Goal: Find specific page/section: Find specific page/section

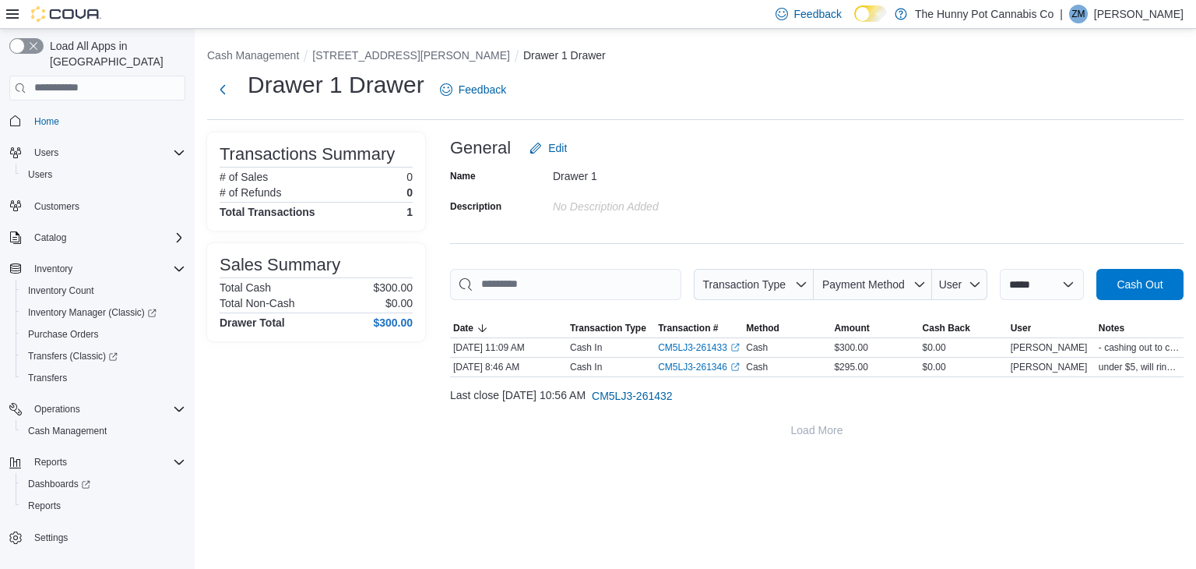
click at [945, 113] on div "Drawer 1 Drawer Feedback" at bounding box center [695, 94] width 977 height 51
click at [416, 52] on button "[STREET_ADDRESS][PERSON_NAME]" at bounding box center [411, 55] width 198 height 12
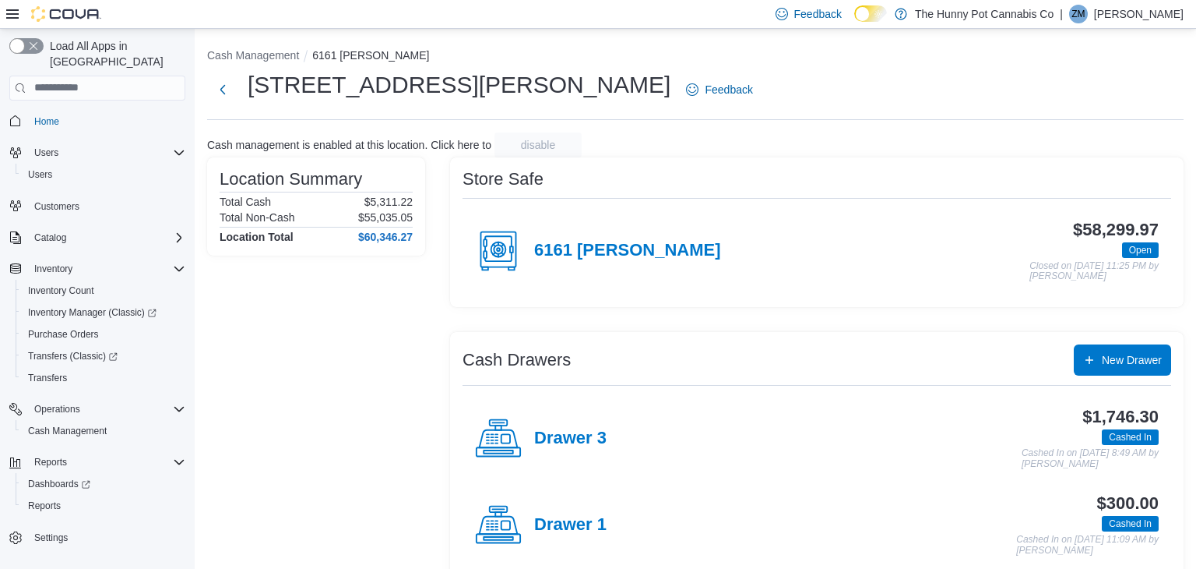
click at [554, 537] on div "Drawer 1" at bounding box center [541, 525] width 132 height 47
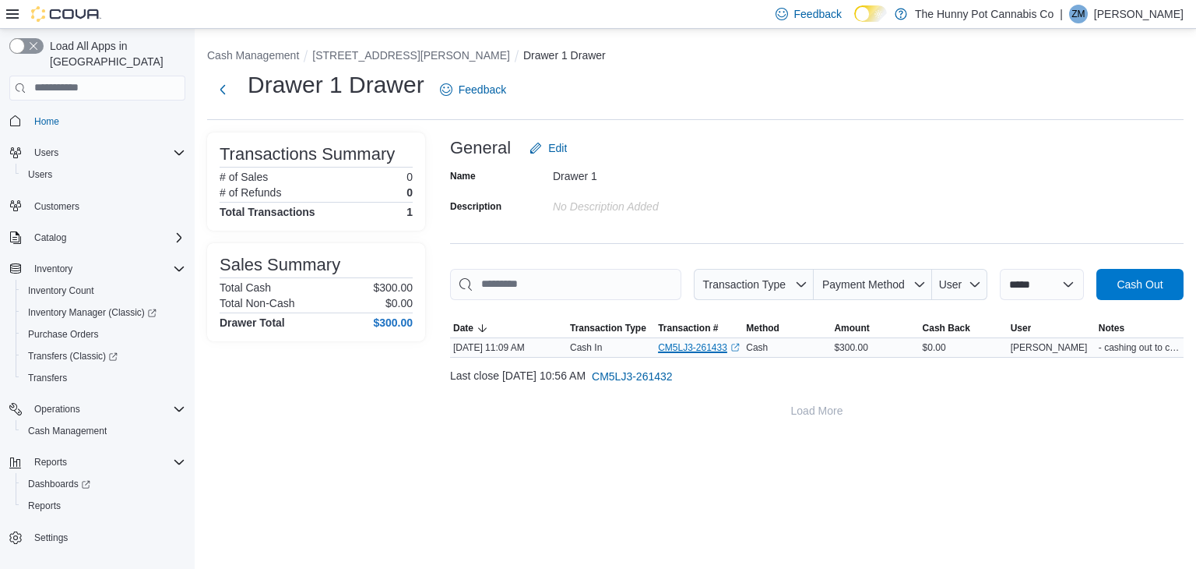
click at [704, 348] on link "CM5LJ3-261433 (opens in a new tab or window)" at bounding box center [699, 347] width 82 height 12
click at [1117, 324] on span "Notes" at bounding box center [1112, 328] width 26 height 12
